Goal: Check status: Check status

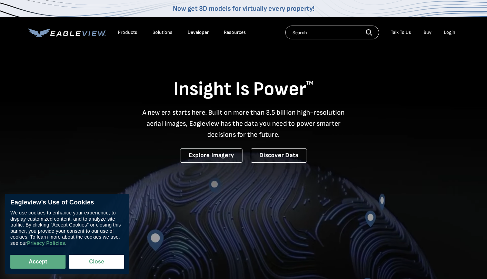
click at [451, 36] on li "Login" at bounding box center [449, 32] width 18 height 10
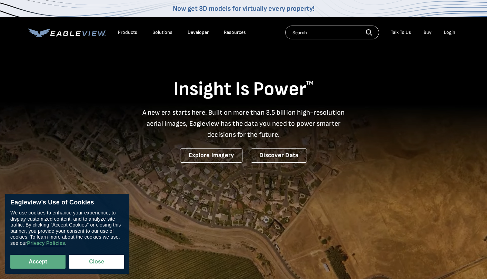
click at [450, 34] on div "Login" at bounding box center [449, 32] width 11 height 6
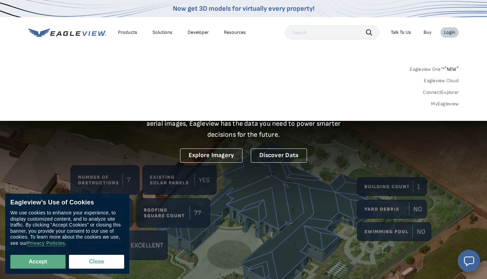
click at [441, 102] on link "MyEagleview" at bounding box center [445, 104] width 28 height 6
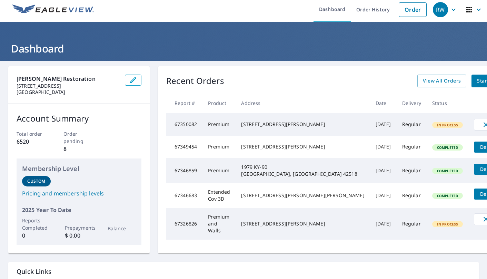
scroll to position [5, 0]
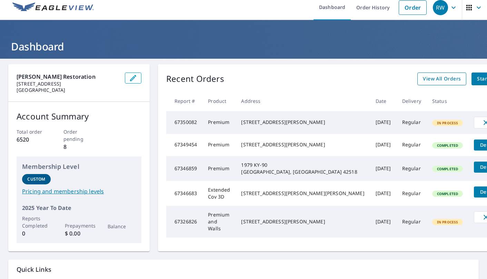
click at [423, 82] on span "View All Orders" at bounding box center [442, 78] width 38 height 9
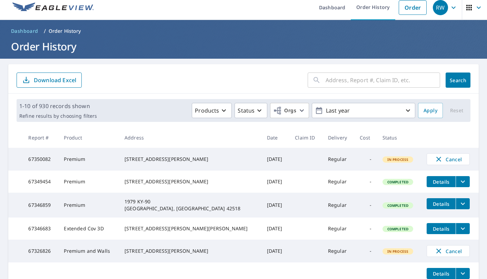
click at [339, 84] on input "text" at bounding box center [382, 79] width 114 height 19
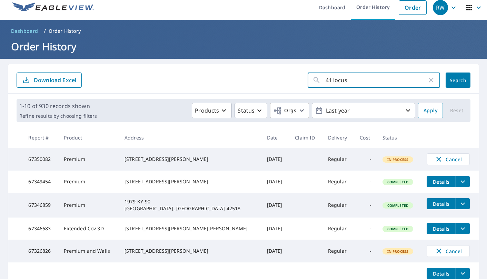
type input "41 locust"
click at [458, 80] on button "Search" at bounding box center [457, 79] width 25 height 15
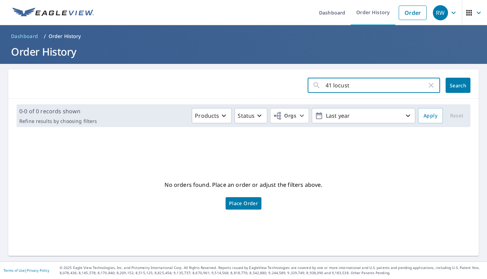
click at [357, 88] on input "41 locust" at bounding box center [375, 85] width 101 height 19
click at [455, 84] on span "Search" at bounding box center [458, 85] width 14 height 7
